Goal: Transaction & Acquisition: Purchase product/service

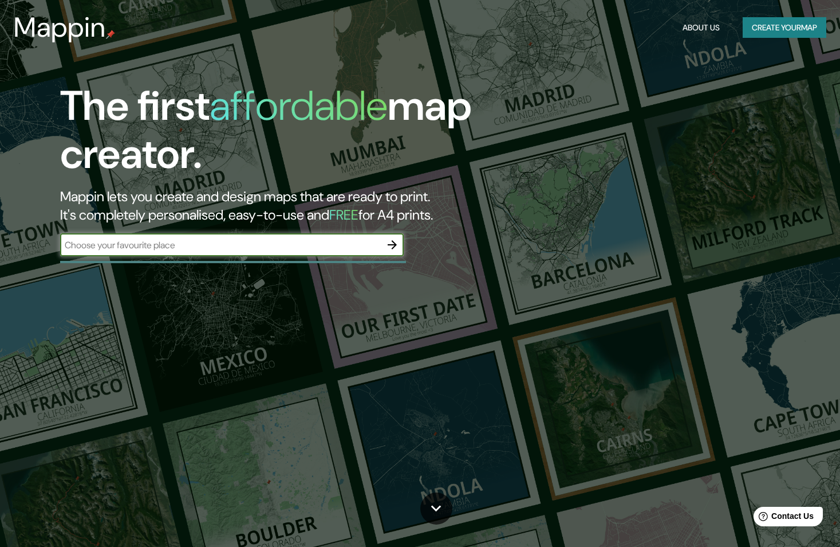
click at [143, 248] on input "text" at bounding box center [220, 244] width 321 height 13
type input "[GEOGRAPHIC_DATA]"
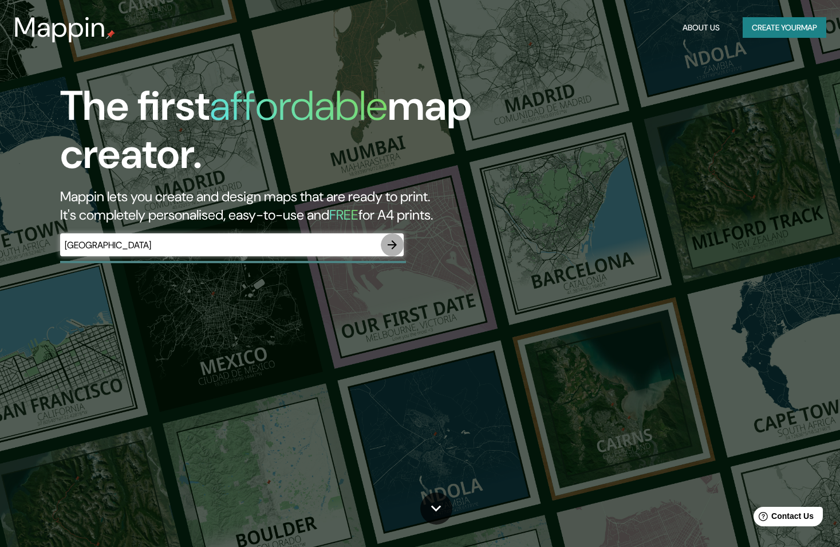
click at [387, 242] on icon "button" at bounding box center [393, 245] width 14 height 14
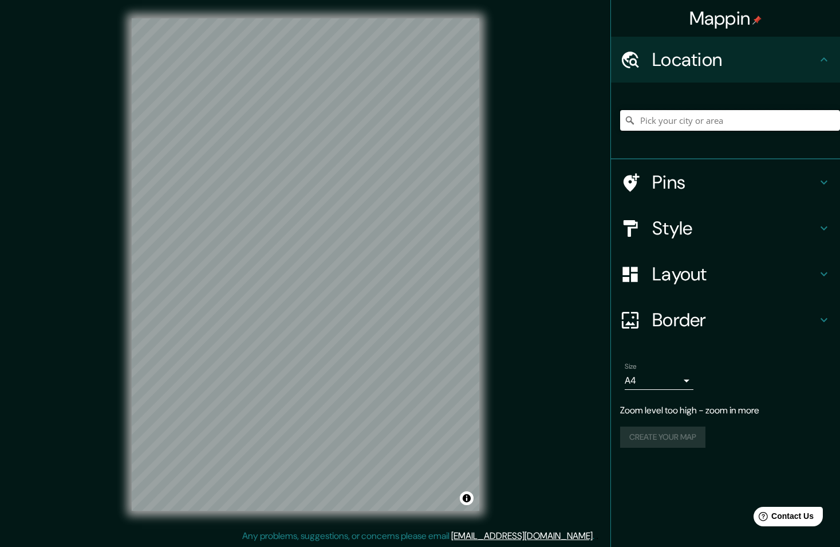
click at [686, 111] on input "Pick your city or area" at bounding box center [730, 120] width 220 height 21
click at [683, 123] on input "Pick your city or area" at bounding box center [730, 120] width 220 height 21
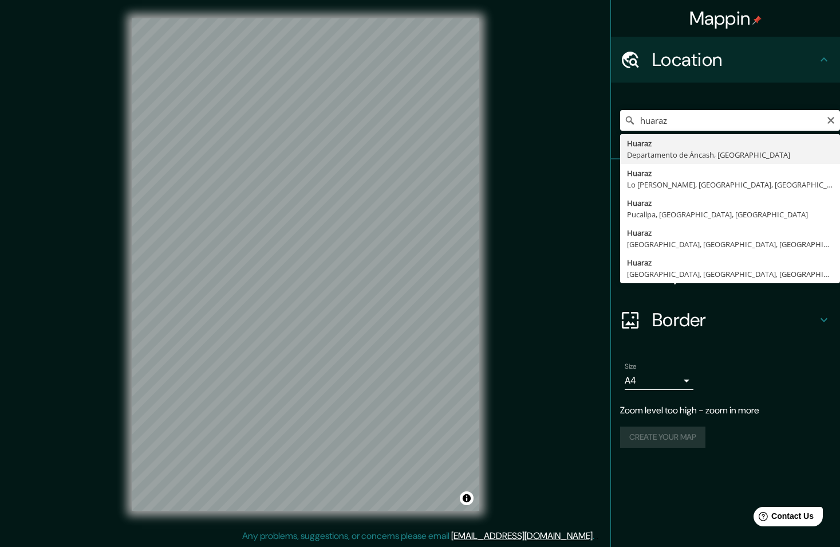
type input "Huaraz, [GEOGRAPHIC_DATA], [GEOGRAPHIC_DATA]"
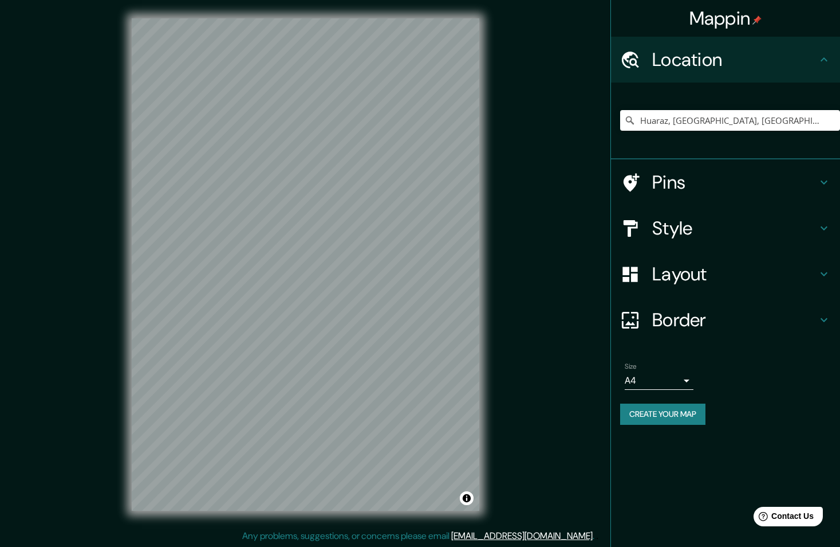
click at [661, 185] on h4 "Pins" at bounding box center [735, 182] width 165 height 23
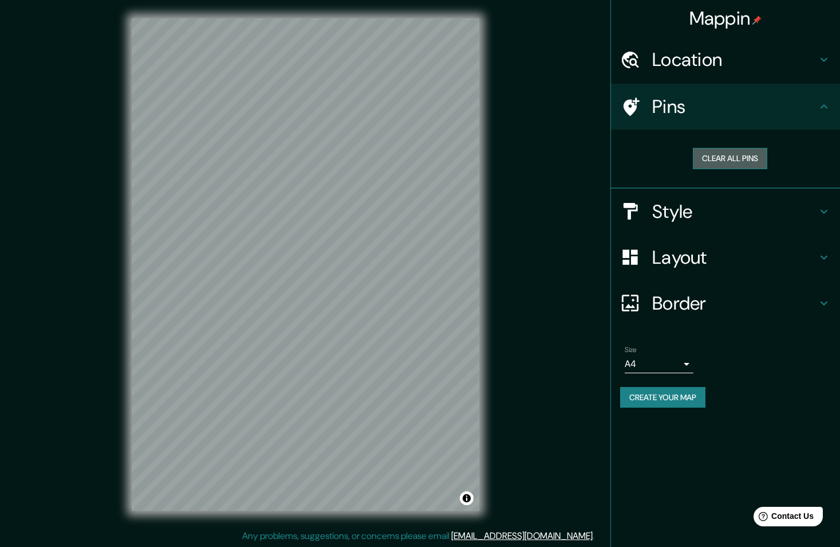
click at [720, 155] on button "Clear all pins" at bounding box center [730, 158] width 74 height 21
click at [758, 105] on h4 "Pins" at bounding box center [735, 106] width 165 height 23
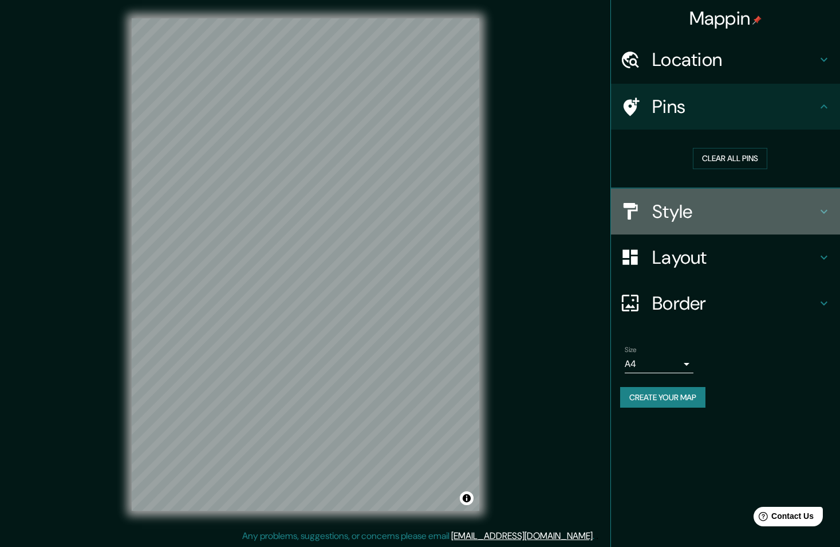
click at [747, 207] on h4 "Style" at bounding box center [735, 211] width 165 height 23
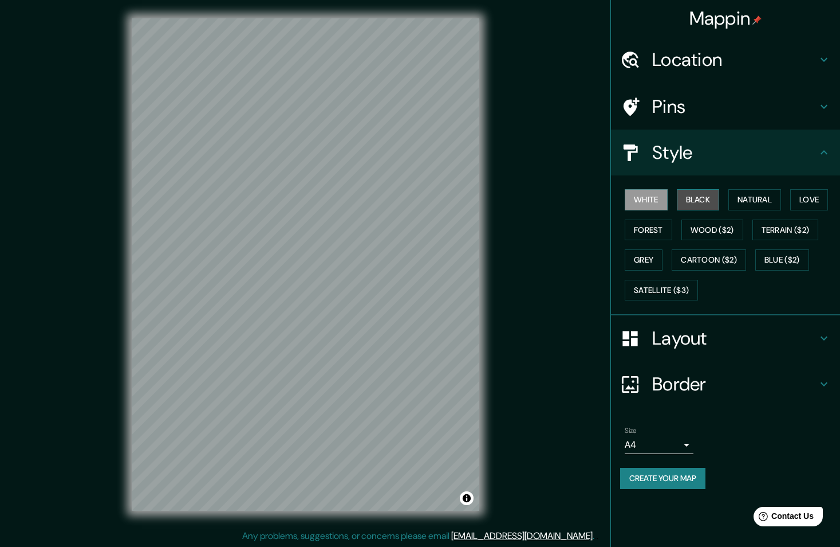
click at [689, 200] on button "Black" at bounding box center [698, 199] width 43 height 21
click at [739, 201] on button "Natural" at bounding box center [755, 199] width 53 height 21
click at [802, 202] on button "Love" at bounding box center [810, 199] width 38 height 21
click at [757, 196] on button "Natural" at bounding box center [755, 199] width 53 height 21
click at [659, 221] on button "Forest" at bounding box center [649, 229] width 48 height 21
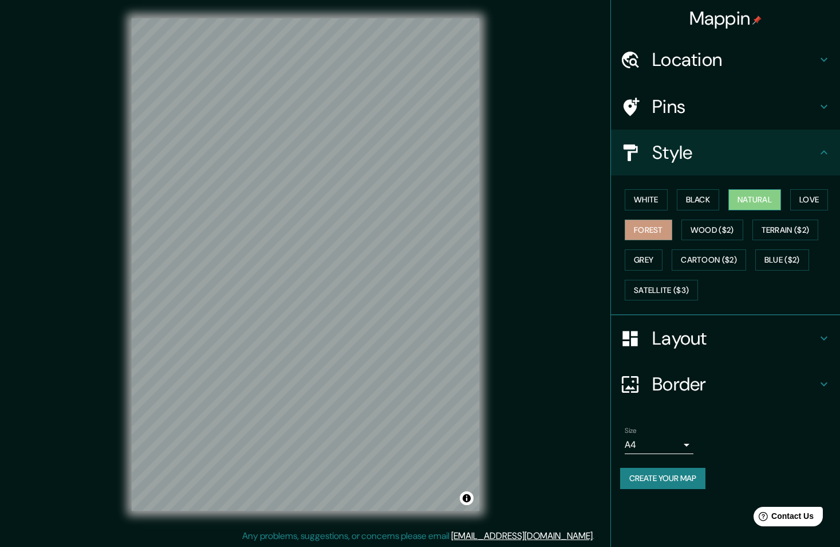
click at [732, 201] on button "Natural" at bounding box center [755, 199] width 53 height 21
click at [642, 260] on button "Grey" at bounding box center [644, 259] width 38 height 21
click at [736, 196] on button "Natural" at bounding box center [755, 199] width 53 height 21
click at [687, 328] on h4 "Layout" at bounding box center [735, 338] width 165 height 23
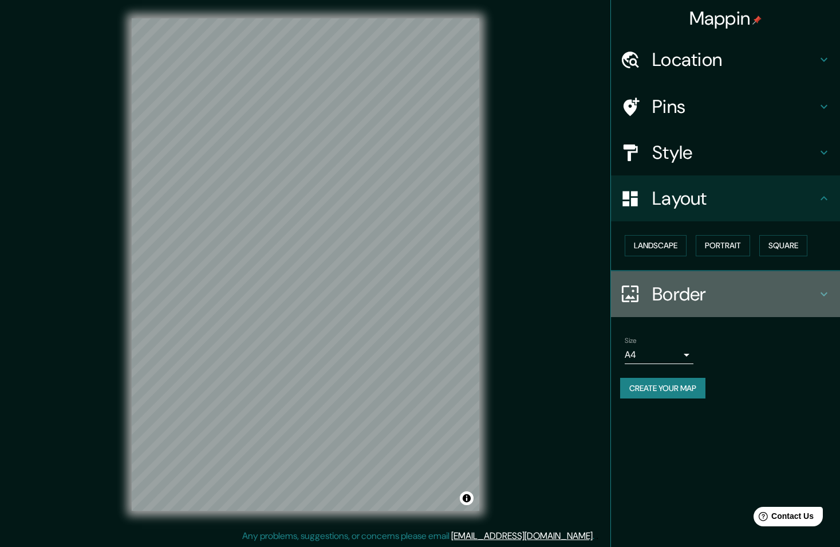
click at [690, 298] on h4 "Border" at bounding box center [735, 293] width 165 height 23
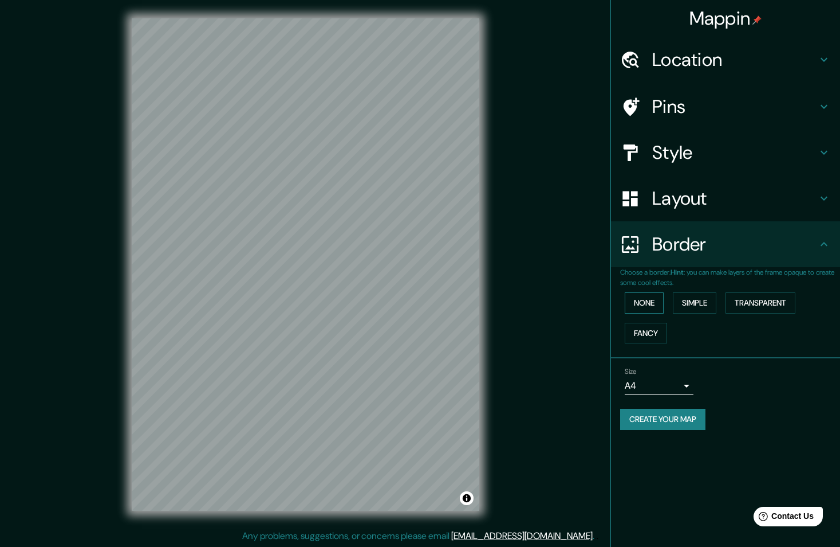
click at [642, 304] on button "None" at bounding box center [644, 302] width 39 height 21
drag, startPoint x: 645, startPoint y: 304, endPoint x: 650, endPoint y: 299, distance: 6.9
click at [645, 305] on button "None" at bounding box center [644, 302] width 39 height 21
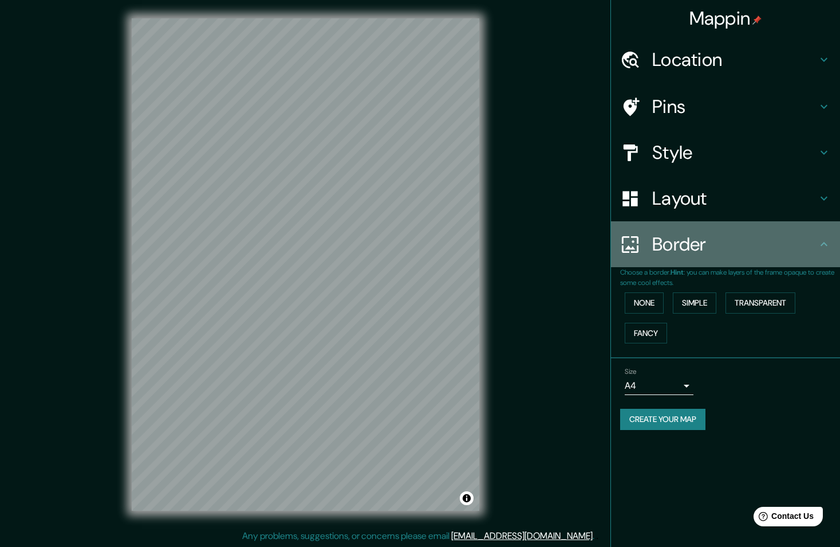
click at [703, 251] on h4 "Border" at bounding box center [735, 244] width 165 height 23
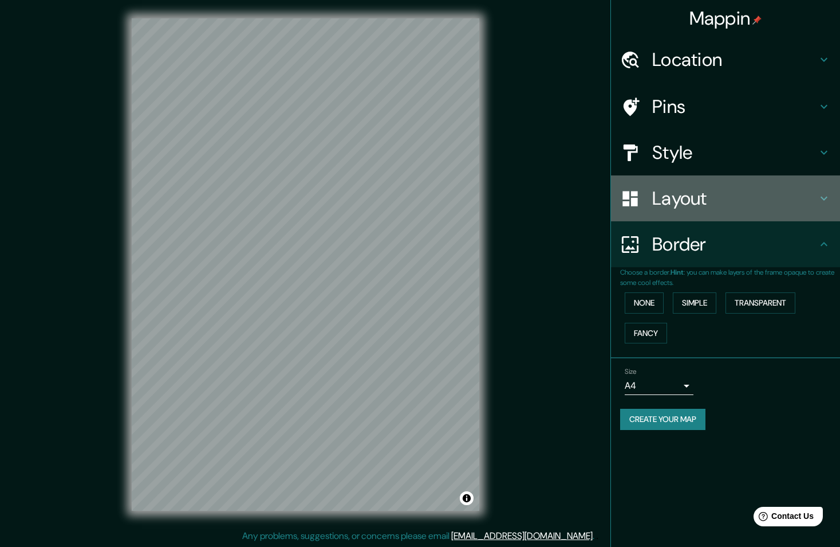
click at [687, 197] on h4 "Layout" at bounding box center [735, 198] width 165 height 23
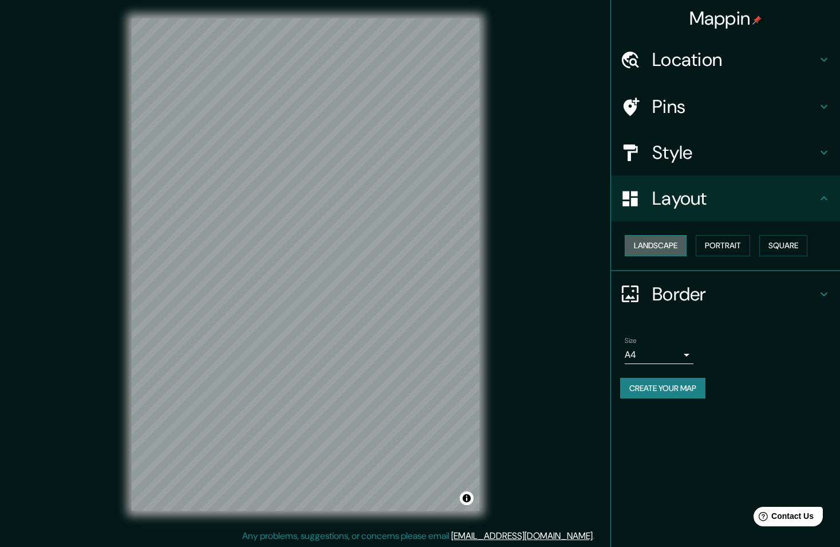
click at [658, 244] on button "Landscape" at bounding box center [656, 245] width 62 height 21
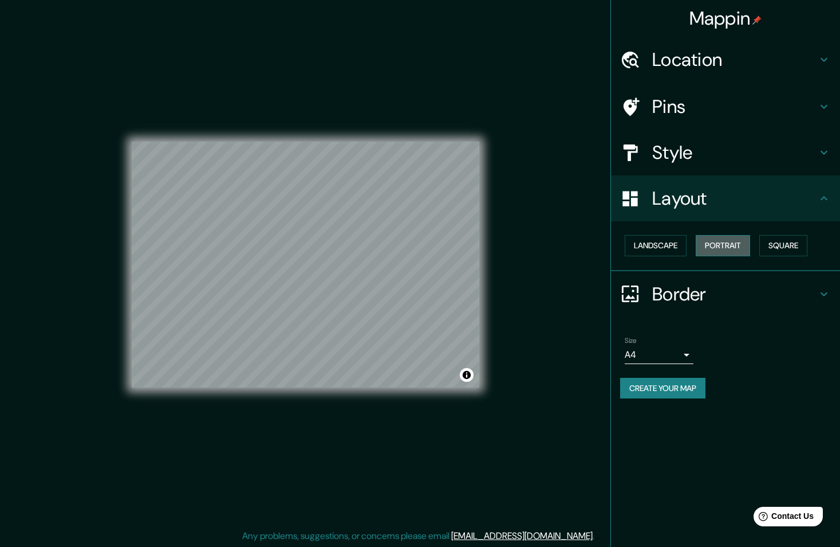
click at [714, 242] on button "Portrait" at bounding box center [723, 245] width 54 height 21
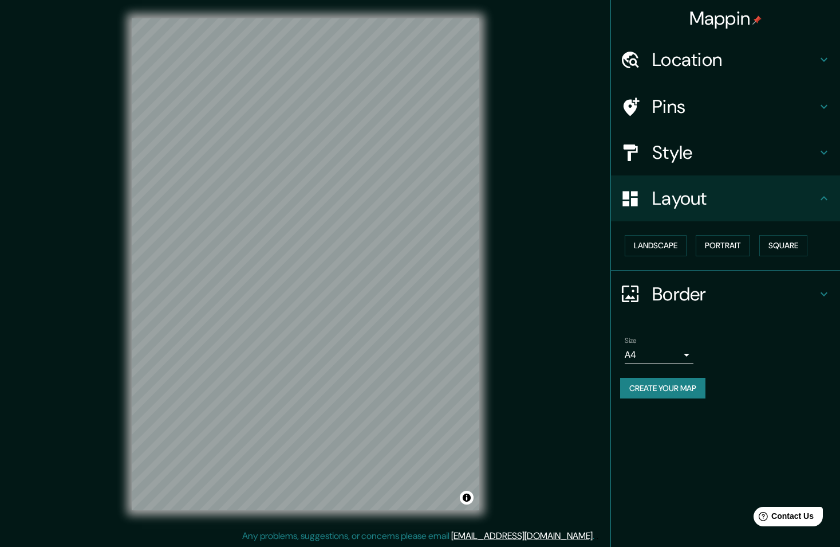
click at [706, 199] on h4 "Layout" at bounding box center [735, 198] width 165 height 23
click at [714, 238] on button "Portrait" at bounding box center [723, 245] width 54 height 21
click at [806, 254] on button "Square" at bounding box center [784, 245] width 48 height 21
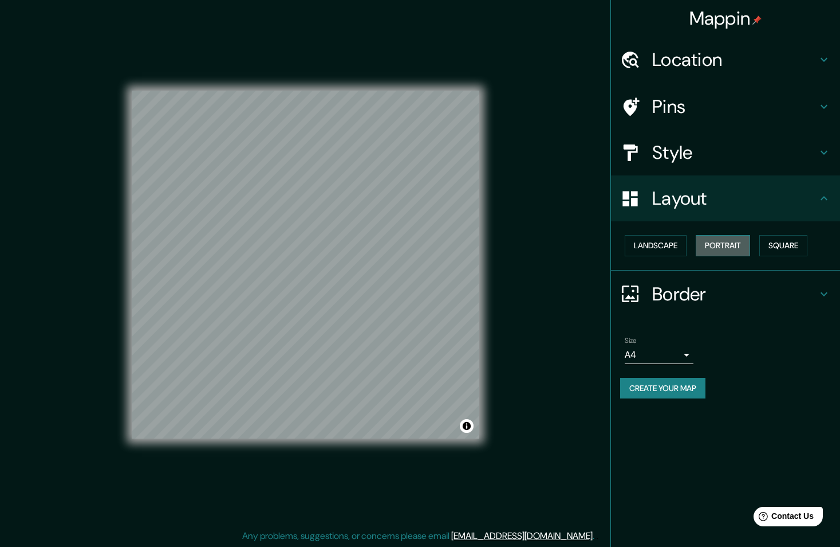
drag, startPoint x: 729, startPoint y: 251, endPoint x: 718, endPoint y: 252, distance: 11.5
click at [730, 250] on button "Portrait" at bounding box center [723, 245] width 54 height 21
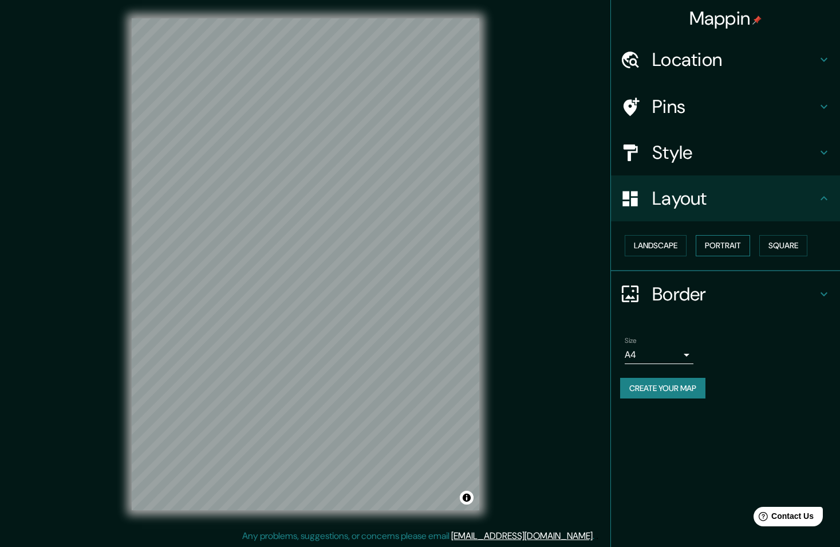
click at [708, 242] on button "Portrait" at bounding box center [723, 245] width 54 height 21
click at [701, 210] on div "Layout" at bounding box center [725, 198] width 229 height 46
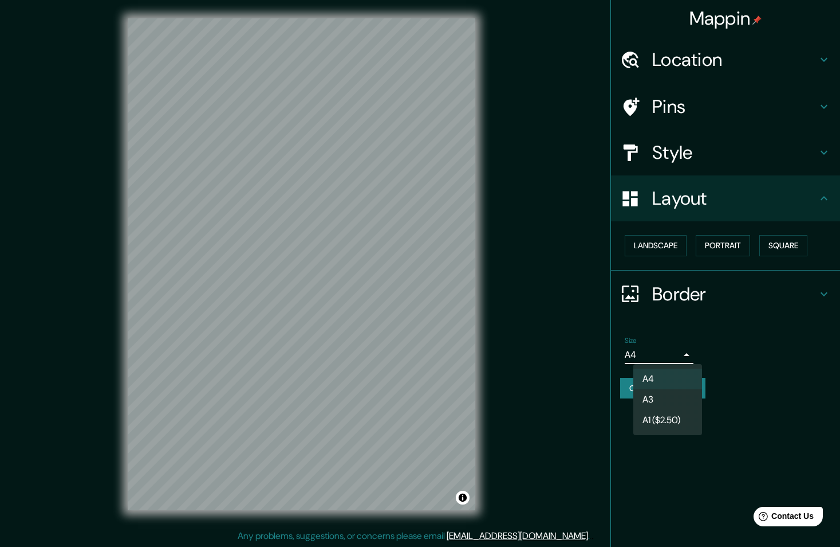
click at [659, 351] on body "Mappin Location [GEOGRAPHIC_DATA], [GEOGRAPHIC_DATA], [GEOGRAPHIC_DATA] Pins St…" at bounding box center [420, 273] width 840 height 547
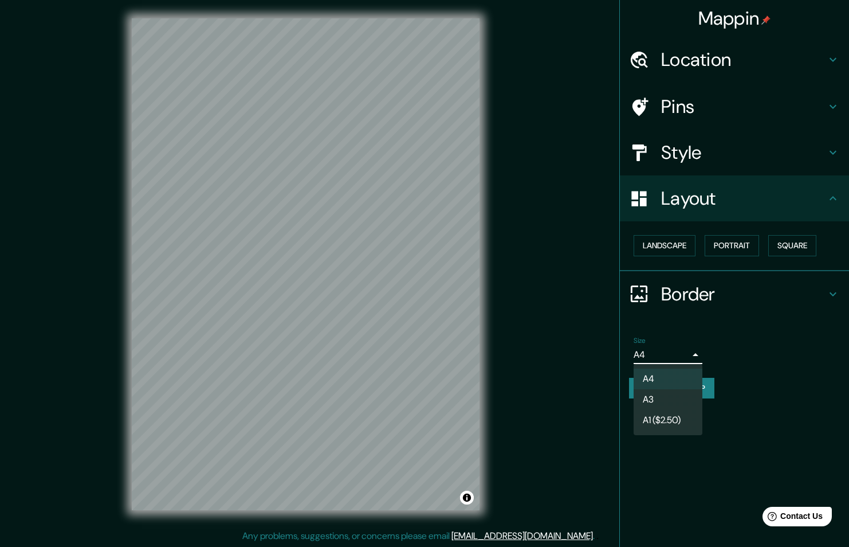
click at [666, 395] on li "A3" at bounding box center [668, 399] width 69 height 21
type input "a4"
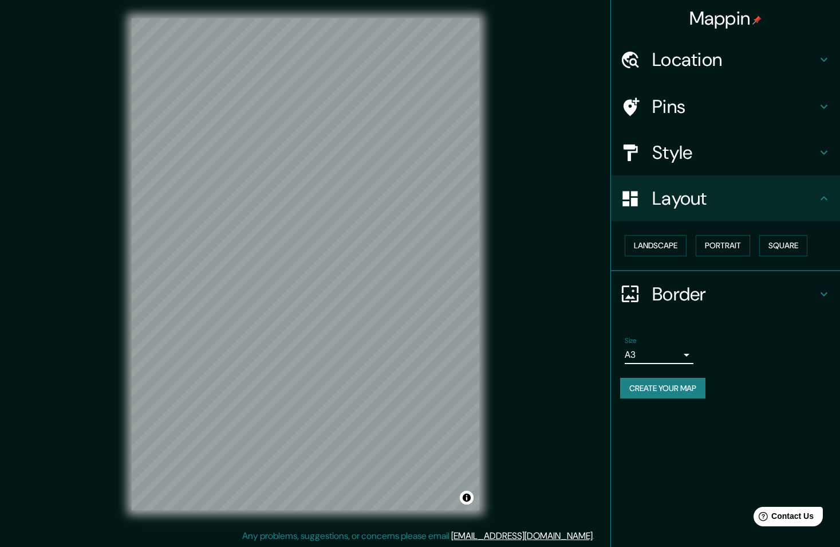
click at [667, 384] on button "Create your map" at bounding box center [662, 388] width 85 height 21
click at [520, 313] on div "Mappin Location [GEOGRAPHIC_DATA], [GEOGRAPHIC_DATA], [GEOGRAPHIC_DATA] Pins St…" at bounding box center [420, 273] width 840 height 547
click at [742, 347] on div "Size A3 a4" at bounding box center [725, 350] width 211 height 37
click at [693, 390] on button "Create your map" at bounding box center [662, 388] width 85 height 21
click at [555, 356] on div "Mappin Location [GEOGRAPHIC_DATA], [GEOGRAPHIC_DATA], [GEOGRAPHIC_DATA] Pins St…" at bounding box center [420, 273] width 840 height 547
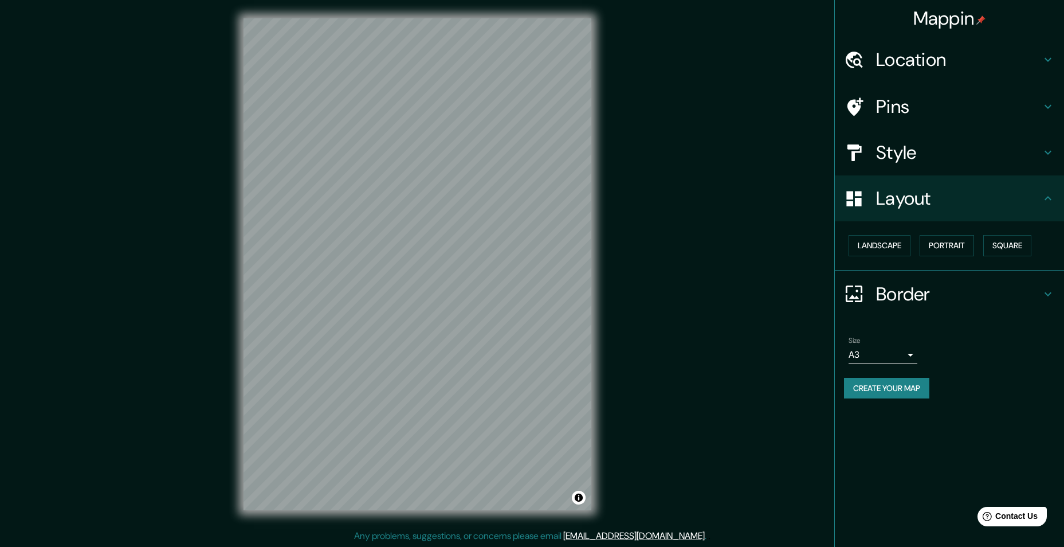
click at [741, 365] on div "Mappin Location [GEOGRAPHIC_DATA], [GEOGRAPHIC_DATA], [GEOGRAPHIC_DATA] Pins St…" at bounding box center [532, 273] width 1064 height 547
click at [840, 380] on button "Create your map" at bounding box center [886, 388] width 85 height 21
click at [840, 144] on h4 "Style" at bounding box center [958, 152] width 165 height 23
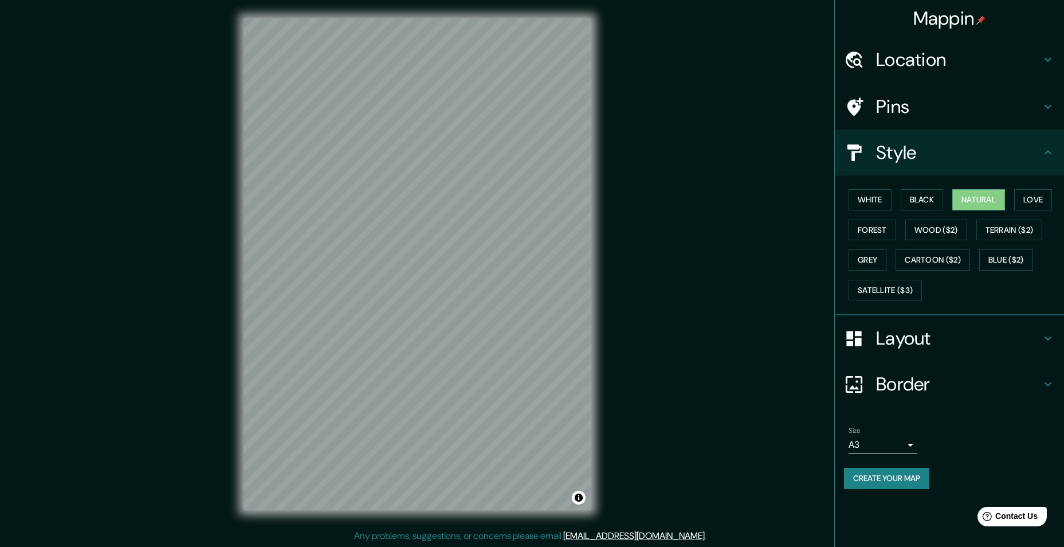
click at [840, 61] on h4 "Location" at bounding box center [958, 59] width 165 height 23
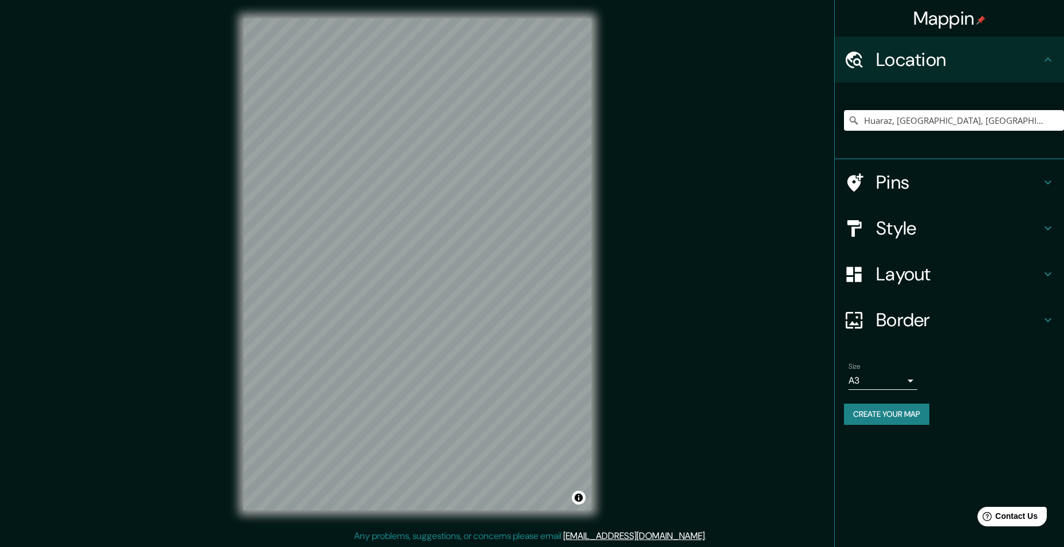
click at [782, 144] on div "Mappin Location [GEOGRAPHIC_DATA], [GEOGRAPHIC_DATA], [GEOGRAPHIC_DATA] Pins St…" at bounding box center [532, 273] width 1064 height 547
click at [940, 128] on input "Pick your city or area" at bounding box center [954, 120] width 220 height 21
click at [914, 124] on input "huaraz" at bounding box center [954, 120] width 220 height 21
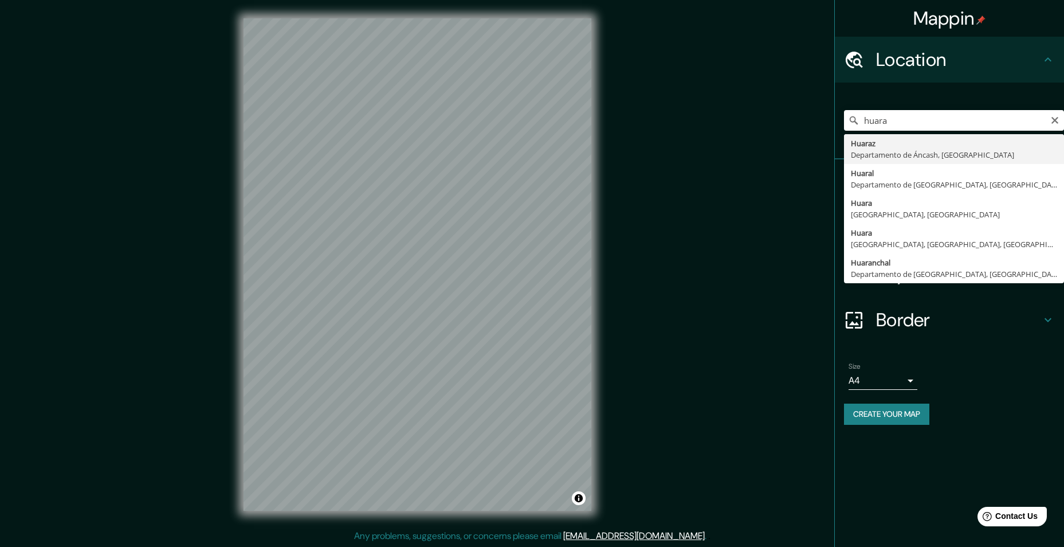
type input "Huaraz, Departamento de Áncash, Perú"
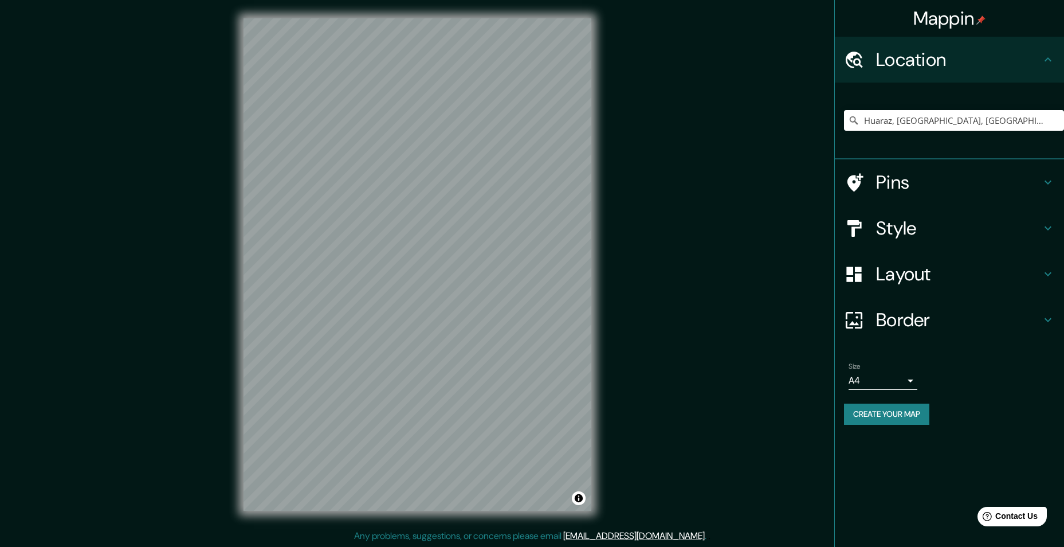
click at [921, 229] on h4 "Style" at bounding box center [958, 228] width 165 height 23
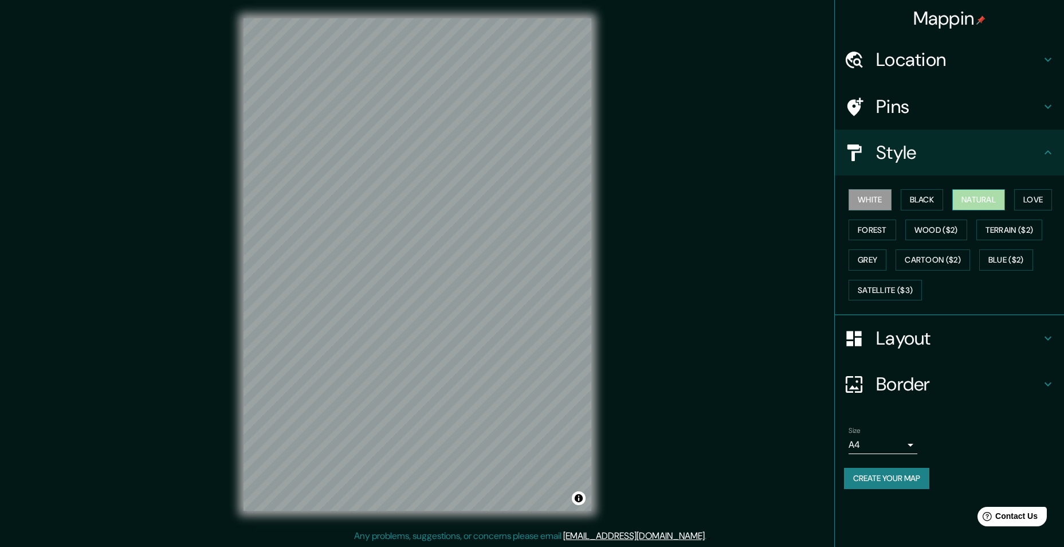
click at [973, 192] on button "Natural" at bounding box center [978, 199] width 53 height 21
click at [653, 319] on div "Mappin Location Huaraz, Departamento de Áncash, Perú Pins Style White Black Nat…" at bounding box center [532, 273] width 1064 height 547
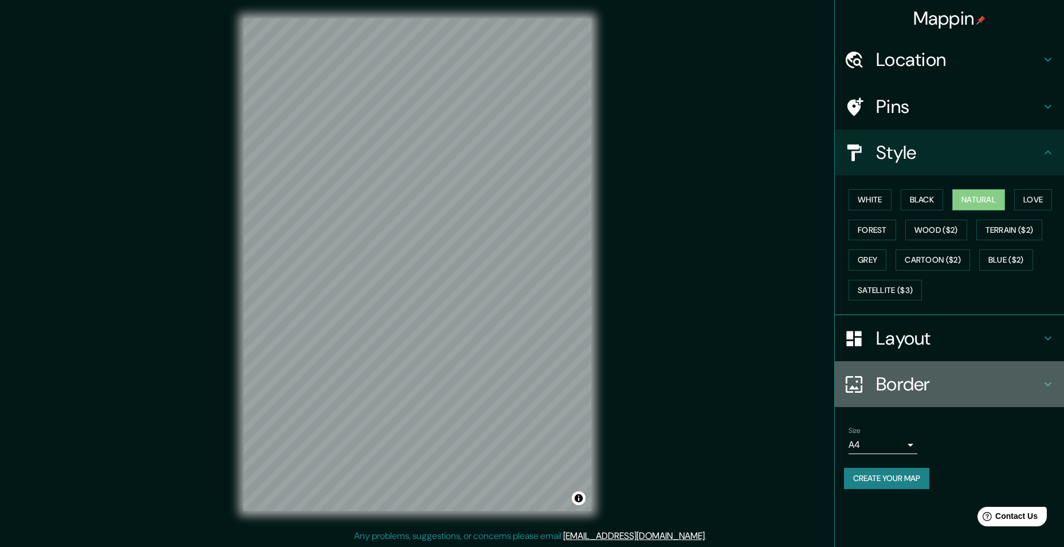
click at [922, 376] on h4 "Border" at bounding box center [958, 383] width 165 height 23
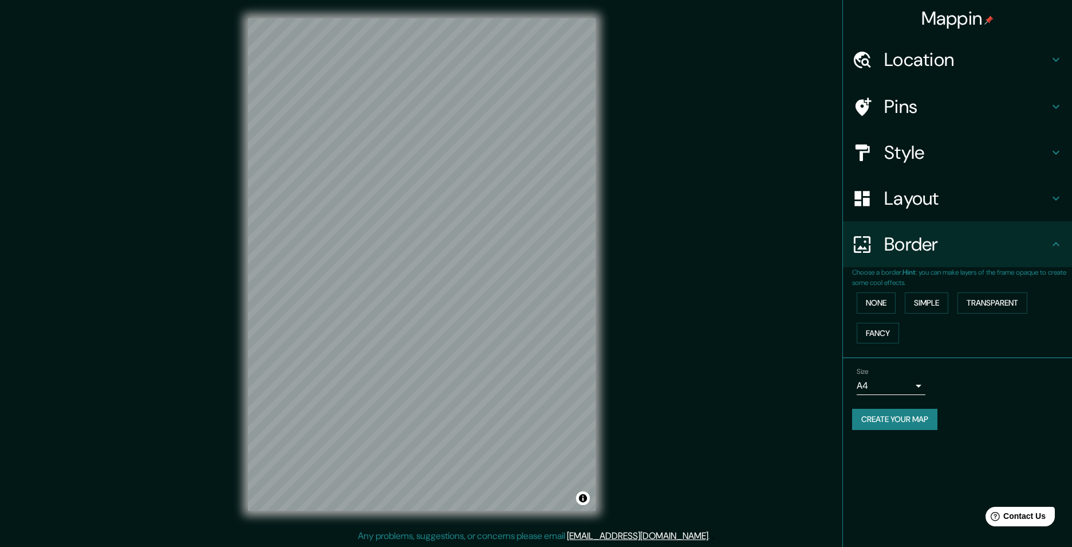
click at [885, 387] on body "Mappin Location Huaraz, Departamento de Áncash, Perú Pins Style Layout Border C…" at bounding box center [536, 273] width 1072 height 547
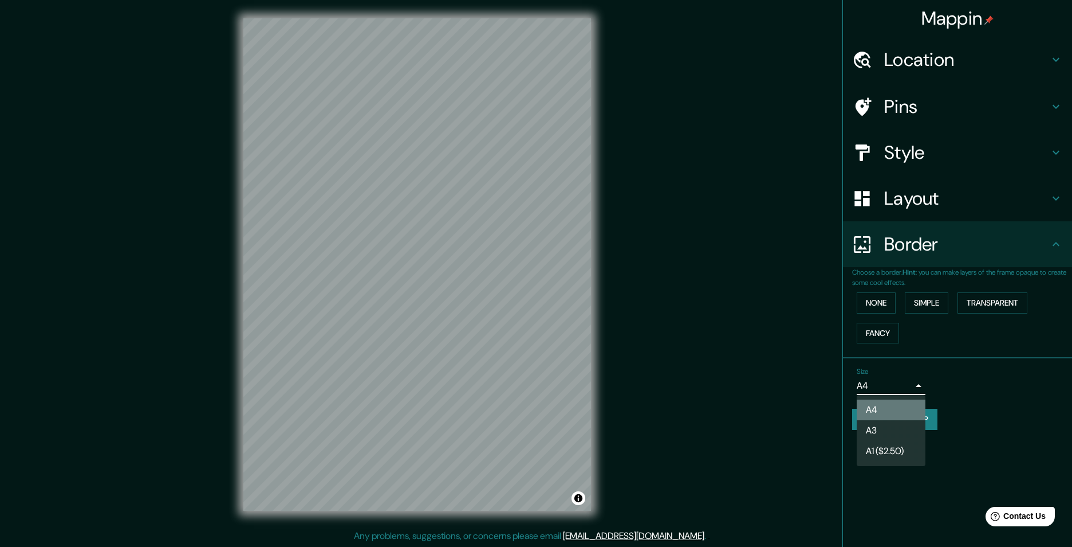
click at [872, 420] on ul "A4 A3 A1 ($2.50)" at bounding box center [891, 430] width 69 height 71
click at [874, 423] on li "A3" at bounding box center [891, 430] width 69 height 21
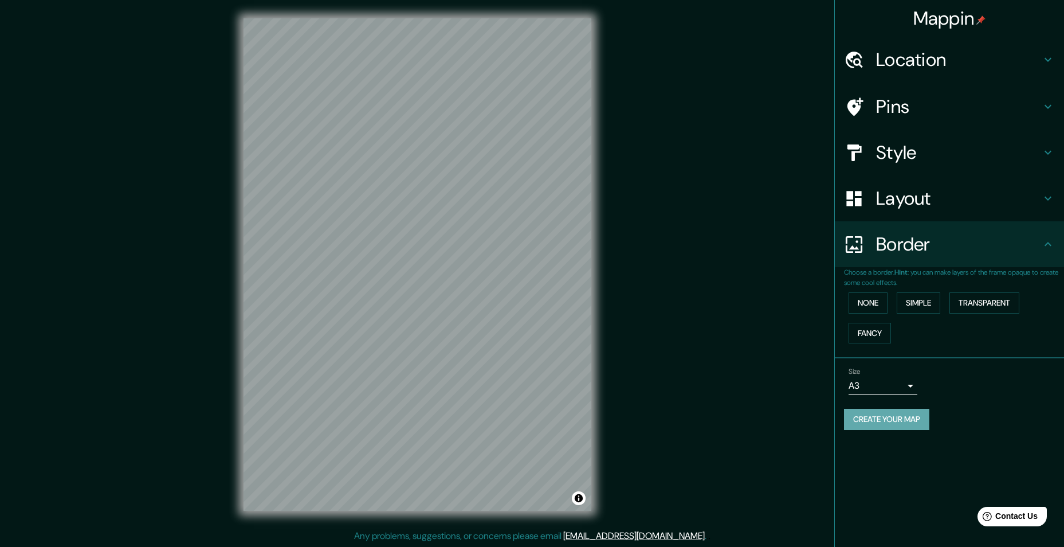
click at [895, 421] on button "Create your map" at bounding box center [886, 418] width 85 height 21
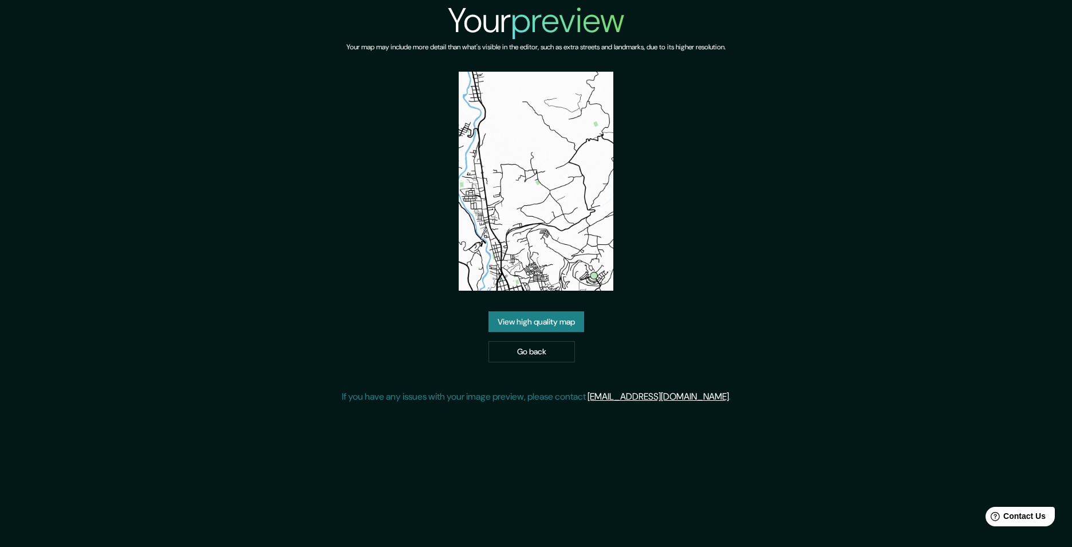
click at [542, 321] on link "View high quality map" at bounding box center [537, 321] width 96 height 21
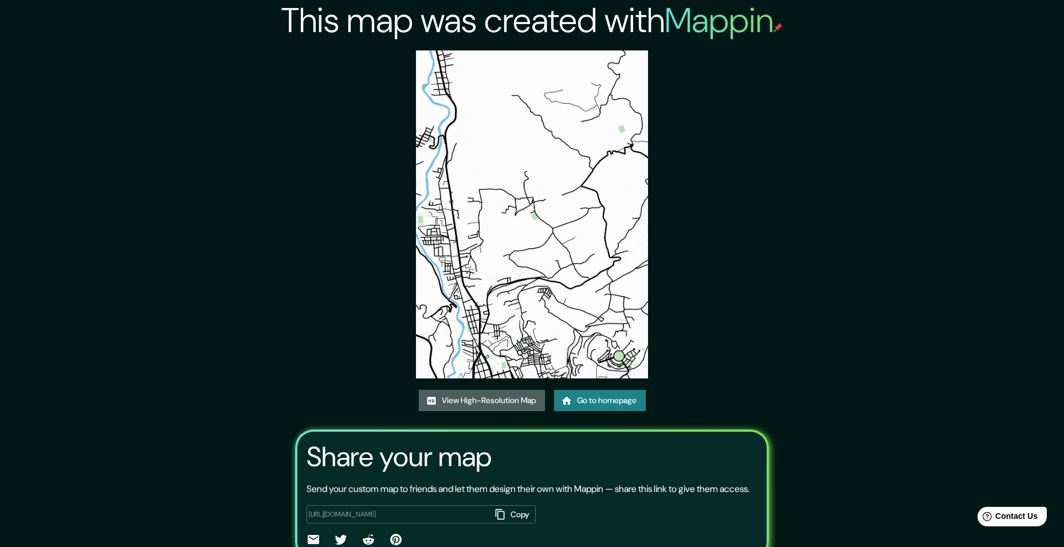
click at [497, 404] on link "View High-Resolution Map" at bounding box center [482, 400] width 126 height 21
click at [604, 400] on link "Go to homepage" at bounding box center [600, 400] width 92 height 21
